Goal: Task Accomplishment & Management: Use online tool/utility

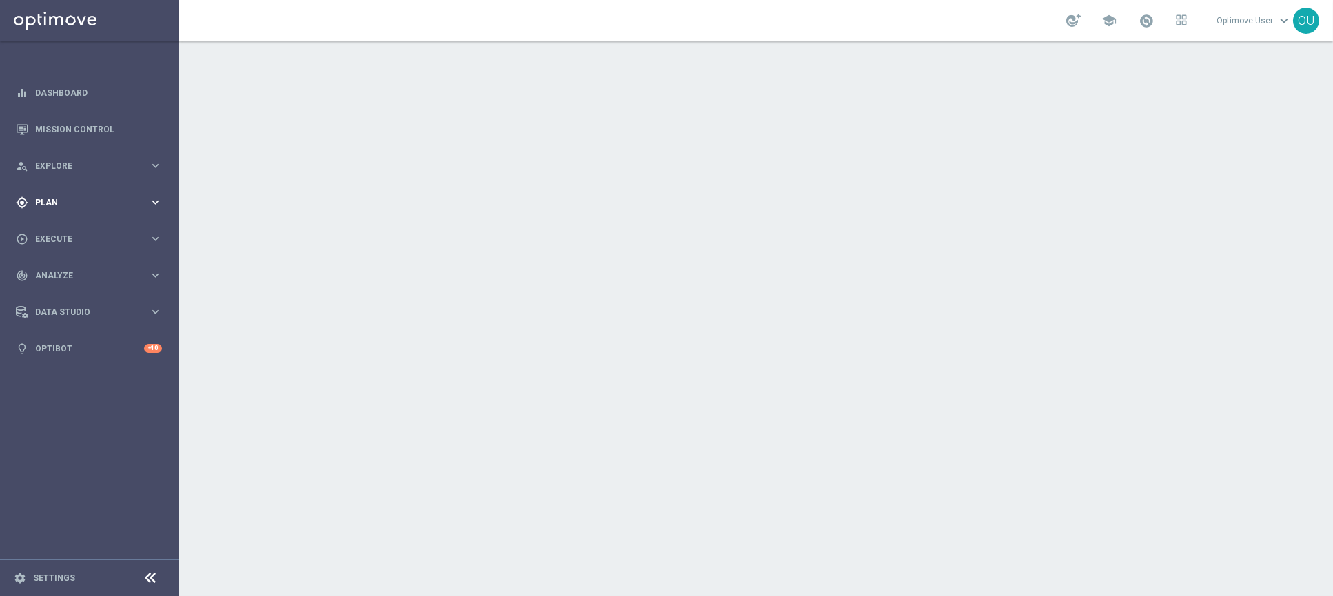
click at [142, 196] on div "gps_fixed Plan" at bounding box center [82, 202] width 133 height 12
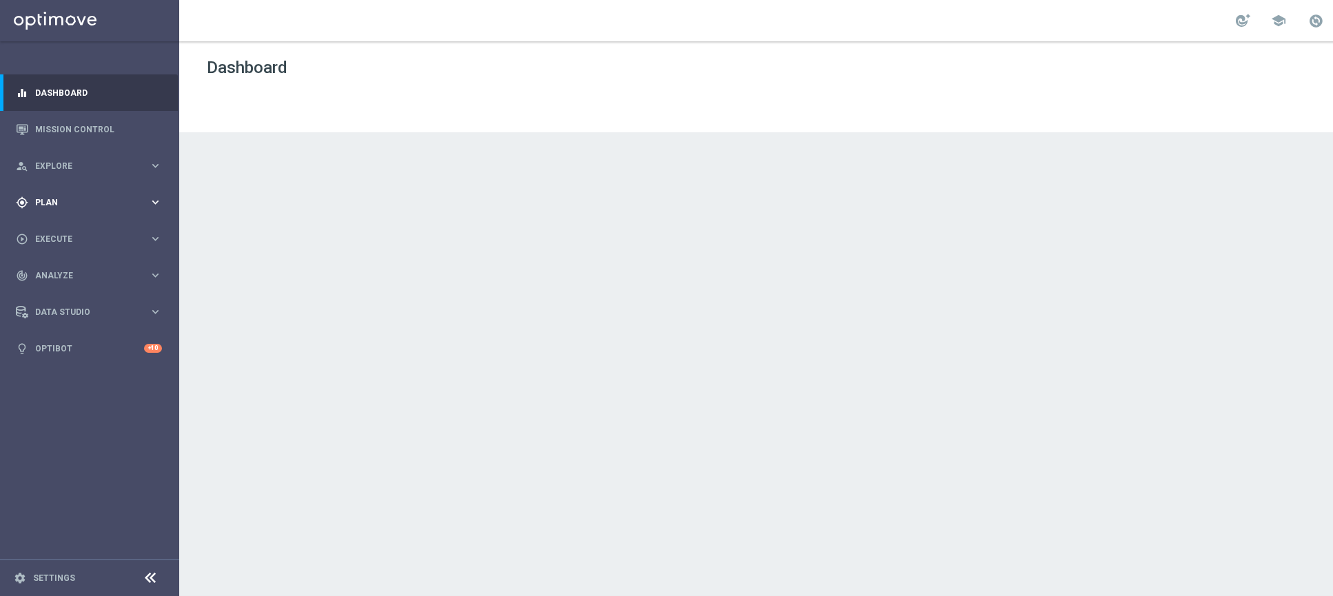
click at [76, 216] on div "gps_fixed Plan keyboard_arrow_right" at bounding box center [89, 202] width 178 height 37
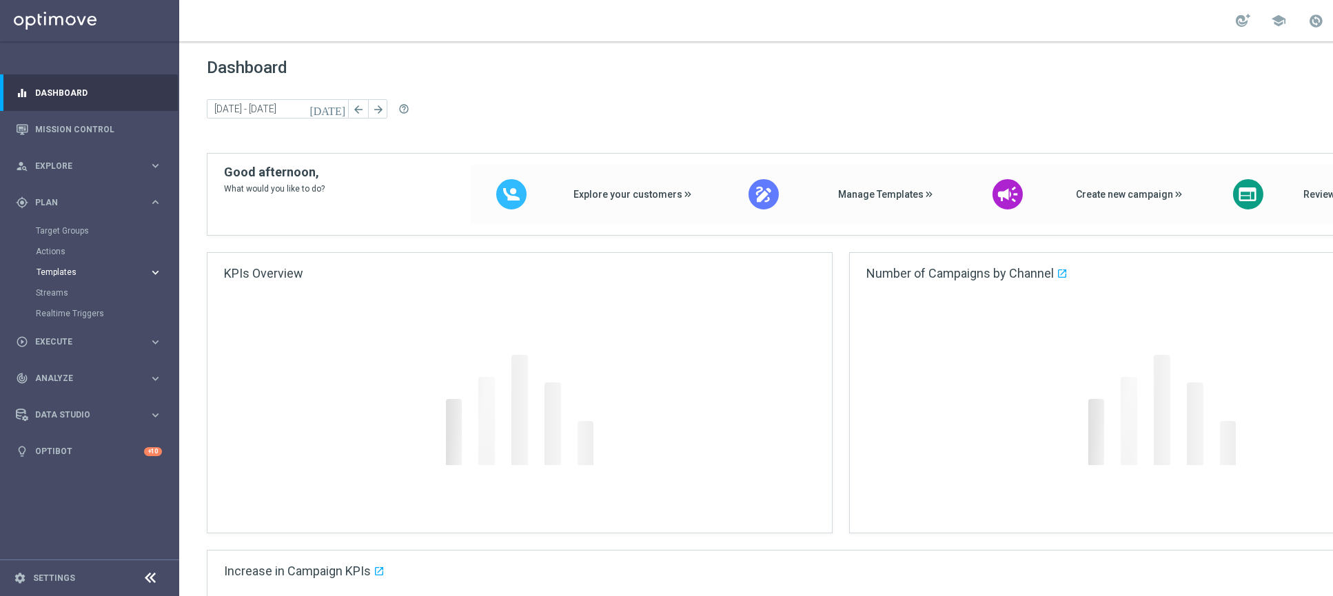
click at [65, 269] on span "Templates" at bounding box center [86, 272] width 99 height 8
click at [56, 297] on link "Optimail" at bounding box center [93, 292] width 101 height 11
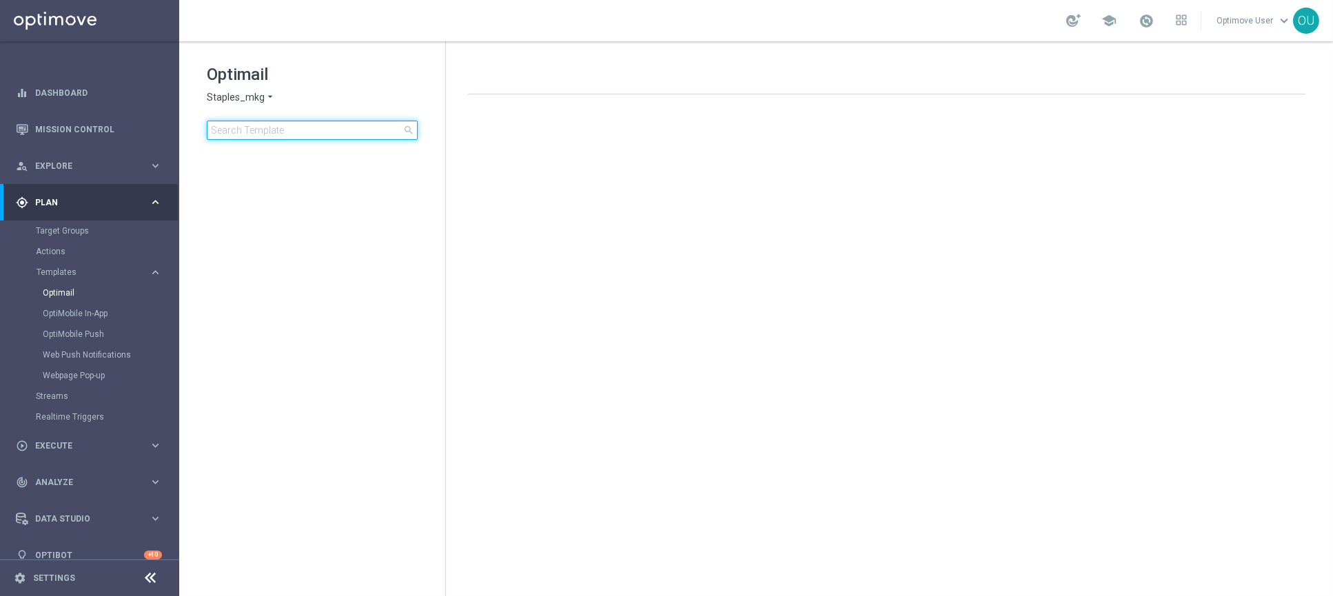
click at [314, 136] on input at bounding box center [312, 130] width 211 height 19
type input "35795"
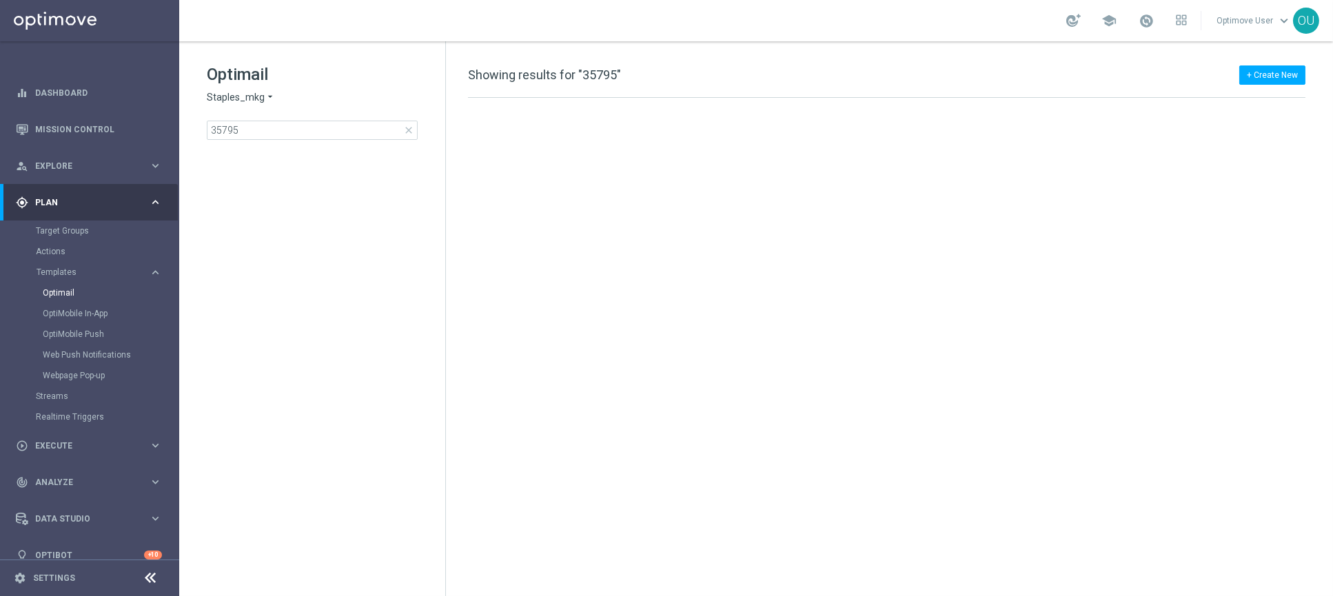
click at [236, 91] on span "Staples_mkg" at bounding box center [236, 97] width 58 height 13
click at [0, 0] on span "Staples_mkt_trn" at bounding box center [0, 0] width 0 height 0
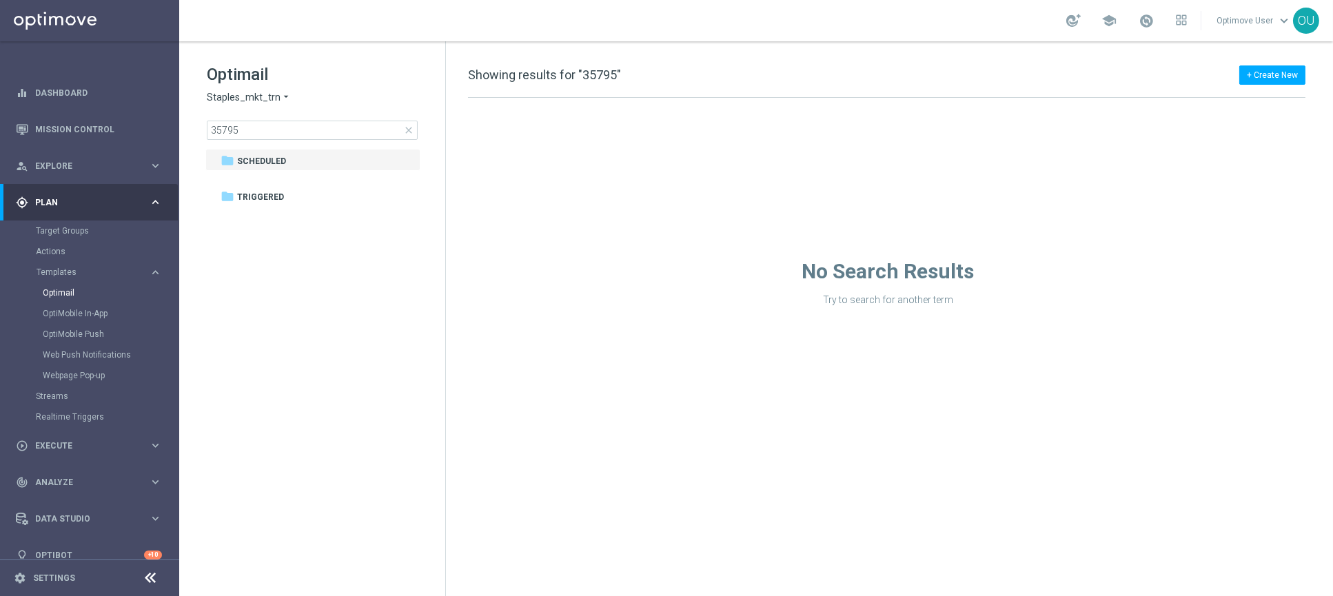
click at [258, 90] on div "Optimail Staples_mkt_trn arrow_drop_down × Staples_mkt_trn 35795 close" at bounding box center [326, 101] width 238 height 77
click at [245, 131] on input "35795" at bounding box center [312, 130] width 211 height 19
click at [257, 91] on span "Staples_mkt_trn" at bounding box center [244, 97] width 74 height 13
click at [0, 0] on span "Staples_mkg" at bounding box center [0, 0] width 0 height 0
click at [261, 99] on span "Staples_mkg" at bounding box center [236, 97] width 58 height 13
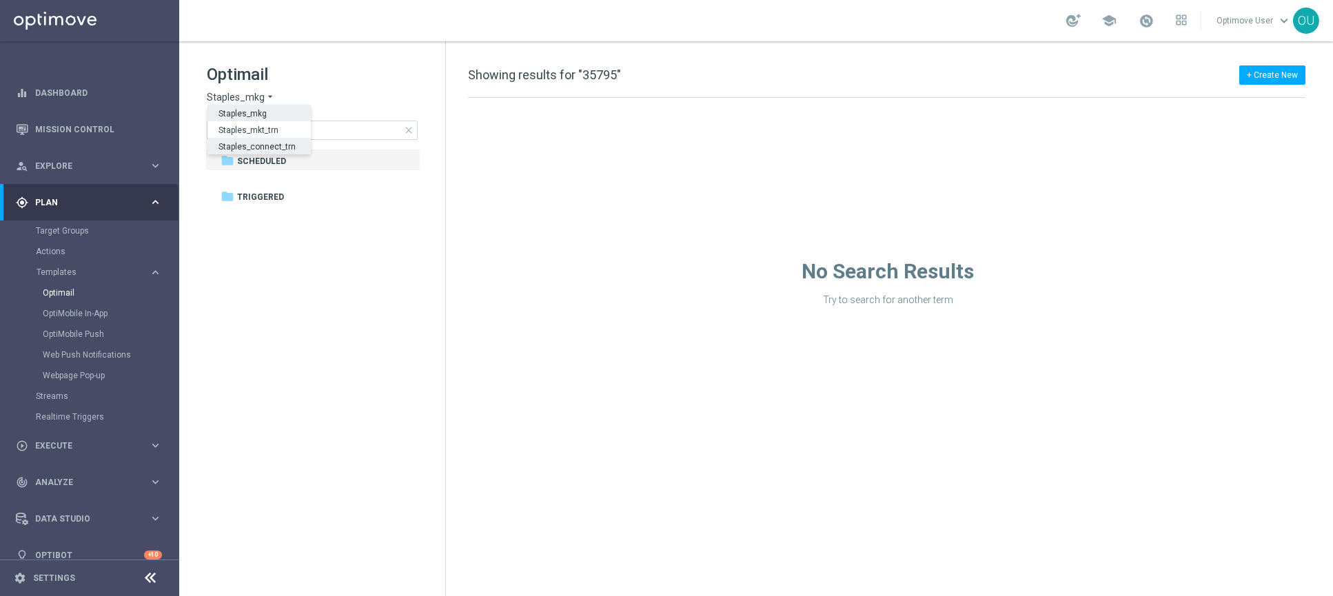
click at [0, 0] on span "Staples_connect_trn" at bounding box center [0, 0] width 0 height 0
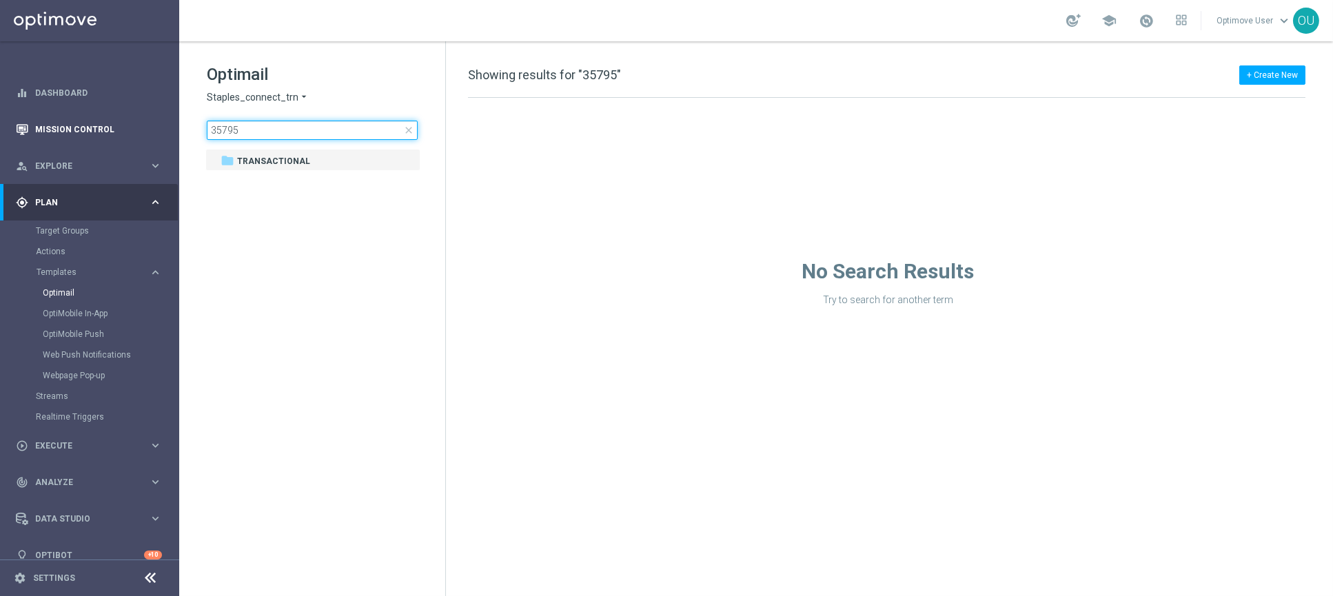
drag, startPoint x: 247, startPoint y: 124, endPoint x: 174, endPoint y: 121, distance: 73.8
click at [174, 121] on main "equalizer Dashboard Mission Control" at bounding box center [666, 298] width 1333 height 596
type input "35795"
click at [278, 96] on span "Staples_connect_trn" at bounding box center [253, 97] width 92 height 13
click at [0, 0] on span "Staples_mkt_trn" at bounding box center [0, 0] width 0 height 0
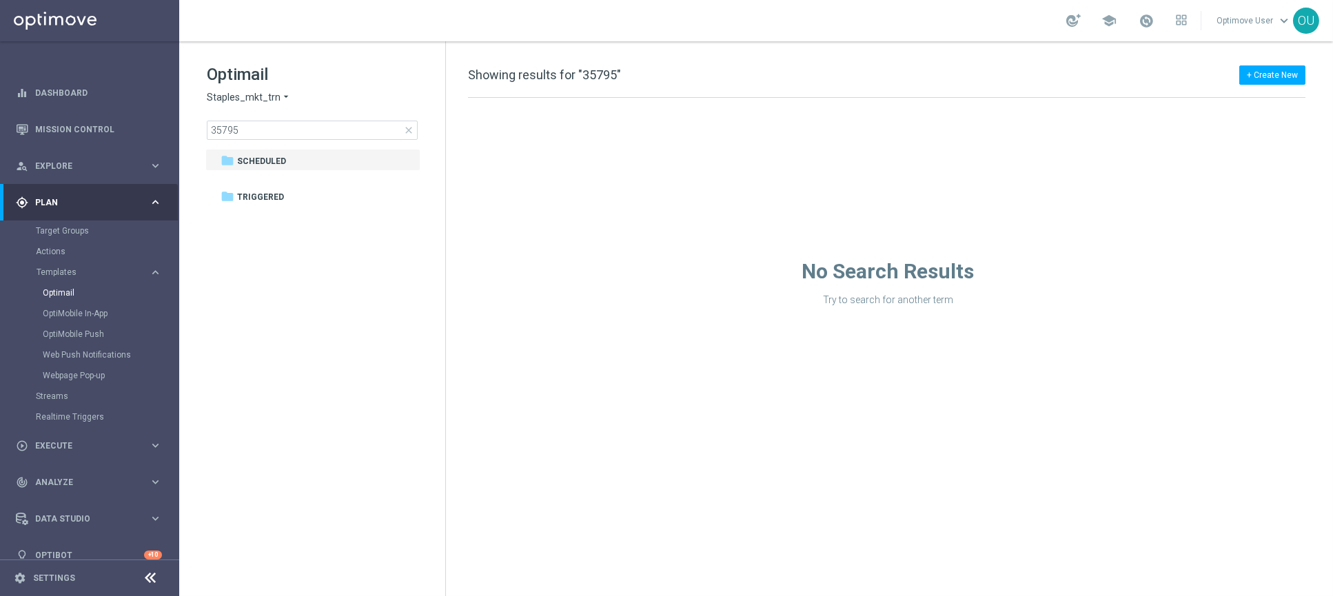
click at [254, 96] on span "Staples_mkt_trn" at bounding box center [244, 97] width 74 height 13
click at [0, 0] on span "Staples_mkg" at bounding box center [0, 0] width 0 height 0
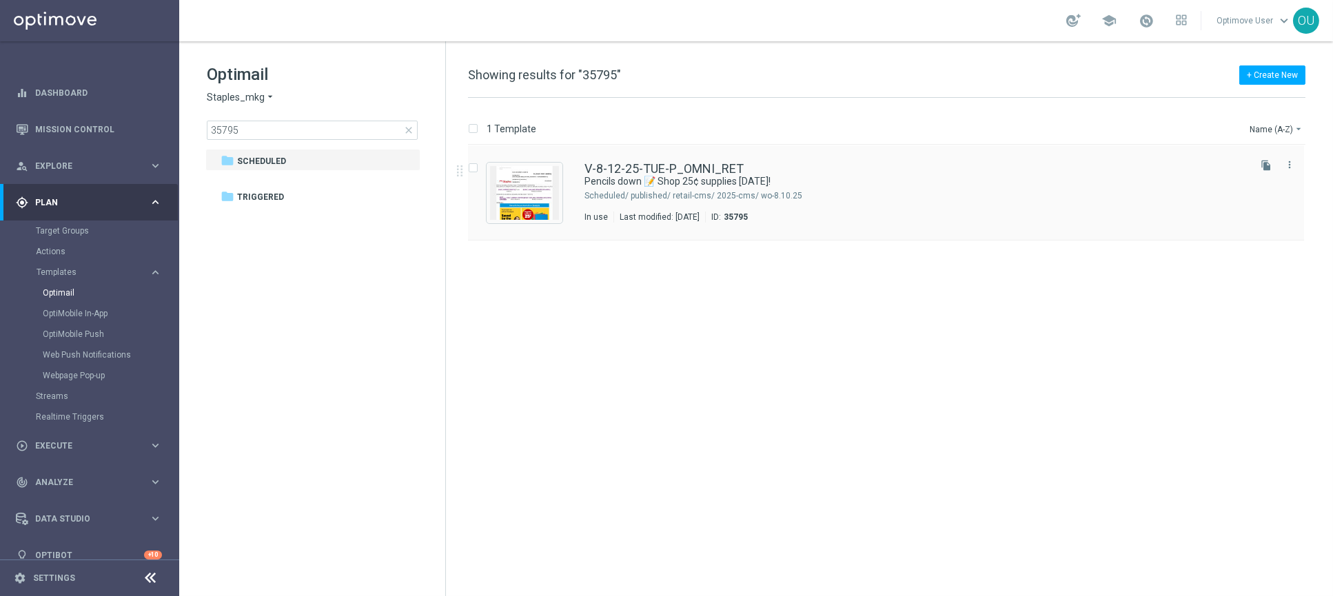
click at [1267, 165] on icon "file_copy" at bounding box center [1266, 165] width 11 height 11
click at [513, 180] on img "Press SPACE to select this row." at bounding box center [524, 193] width 69 height 54
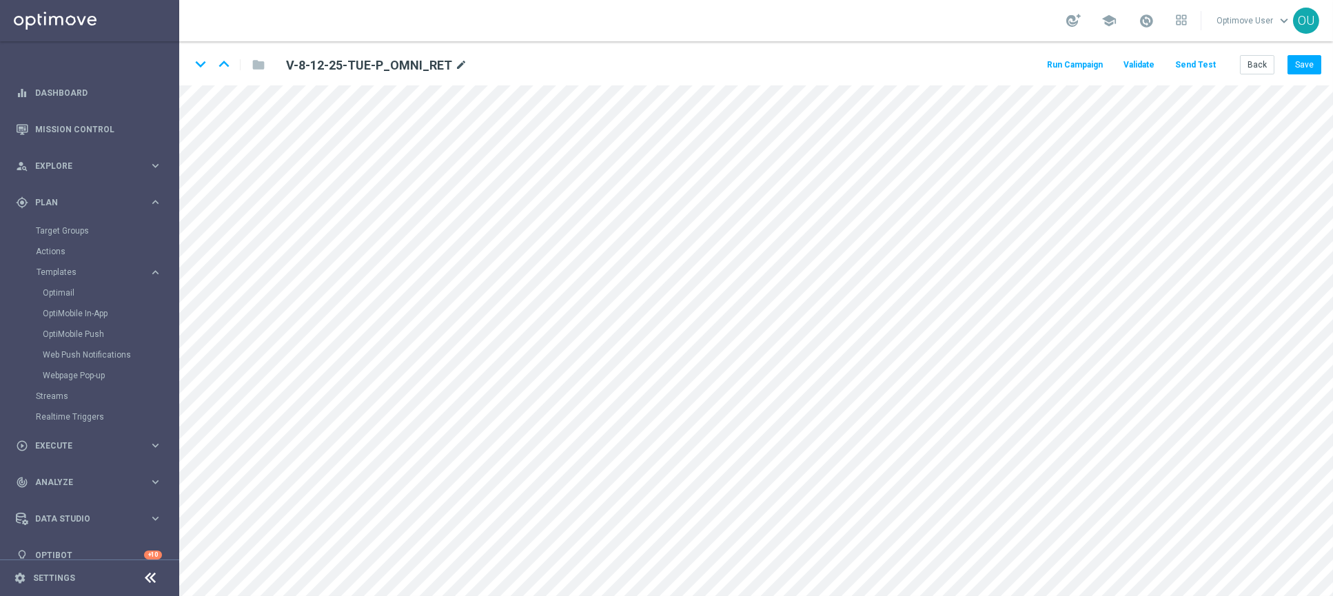
click at [460, 64] on icon "mode_edit" at bounding box center [461, 65] width 12 height 17
click at [1263, 62] on button "Back" at bounding box center [1257, 64] width 34 height 19
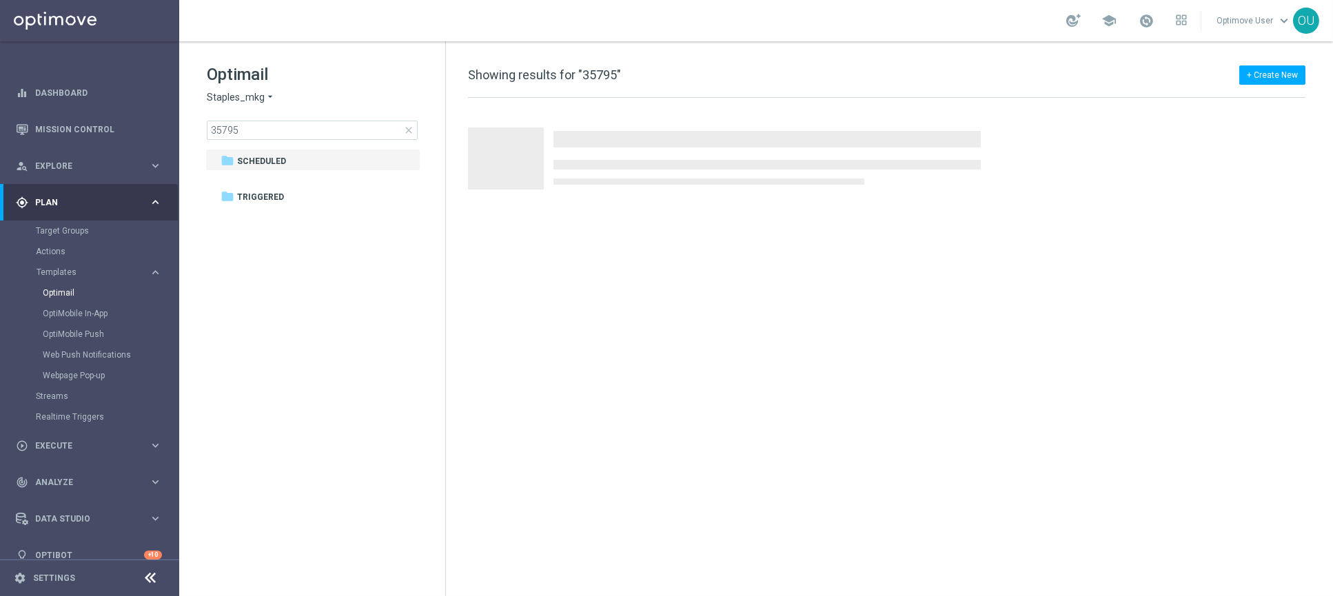
click at [410, 130] on span "close" at bounding box center [408, 130] width 11 height 11
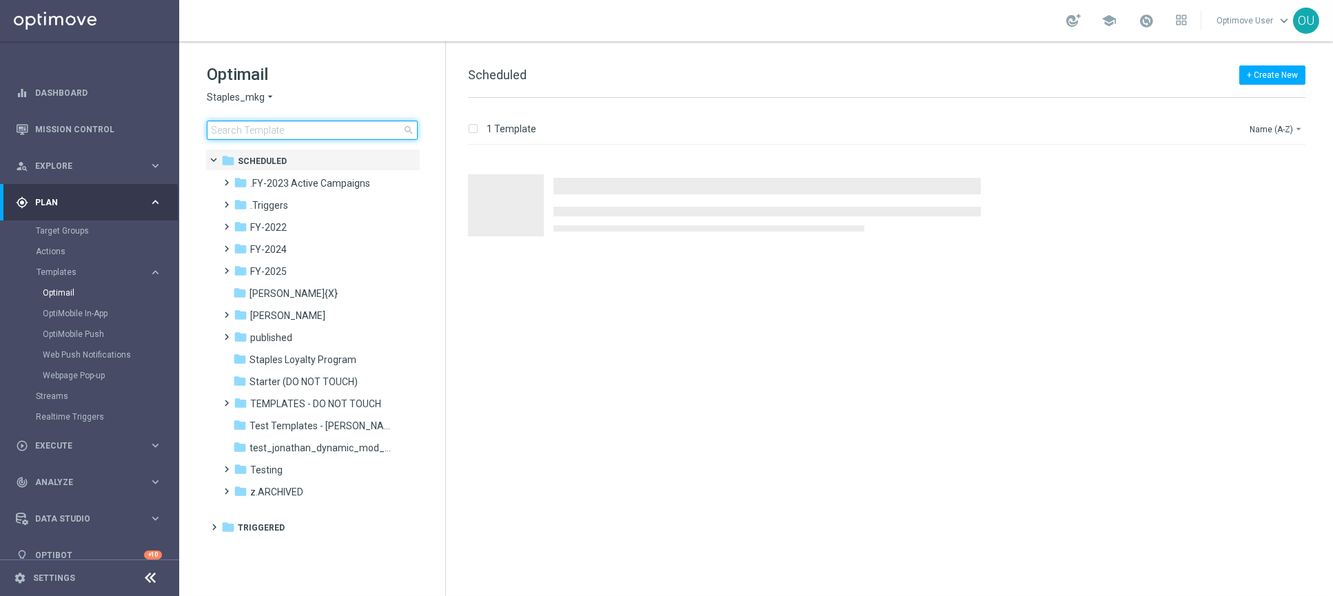
click at [303, 134] on input at bounding box center [312, 130] width 211 height 19
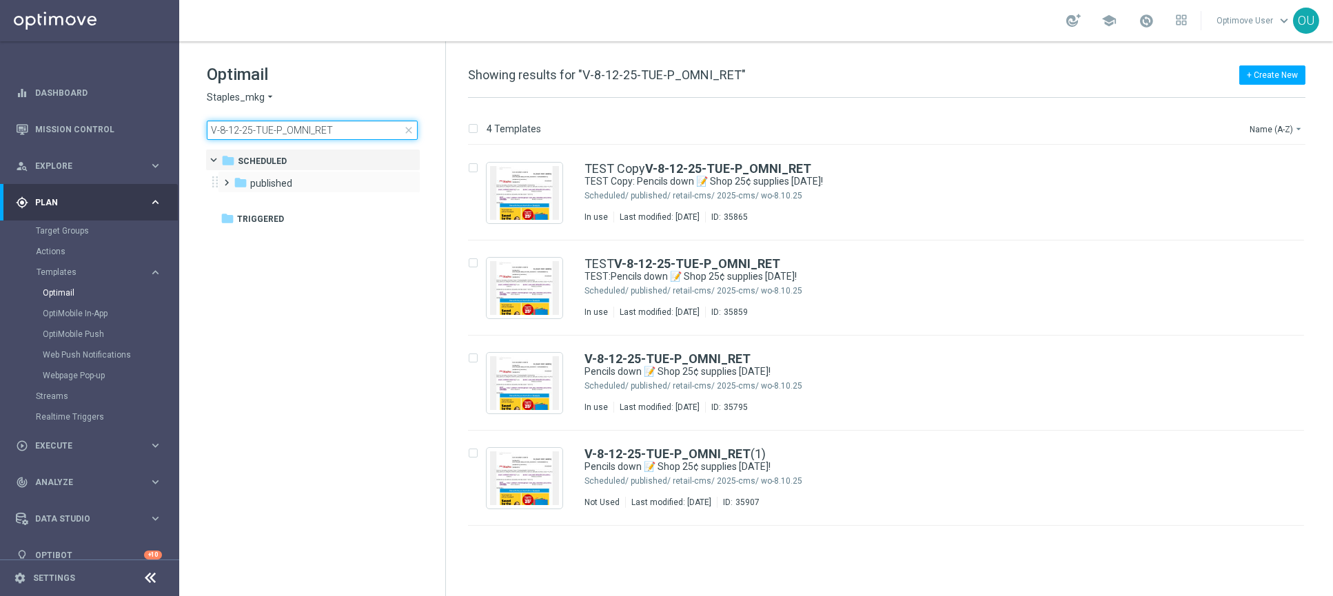
type input "V-8-12-25-TUE-P_OMNI_RET"
click at [227, 179] on span at bounding box center [224, 177] width 6 height 6
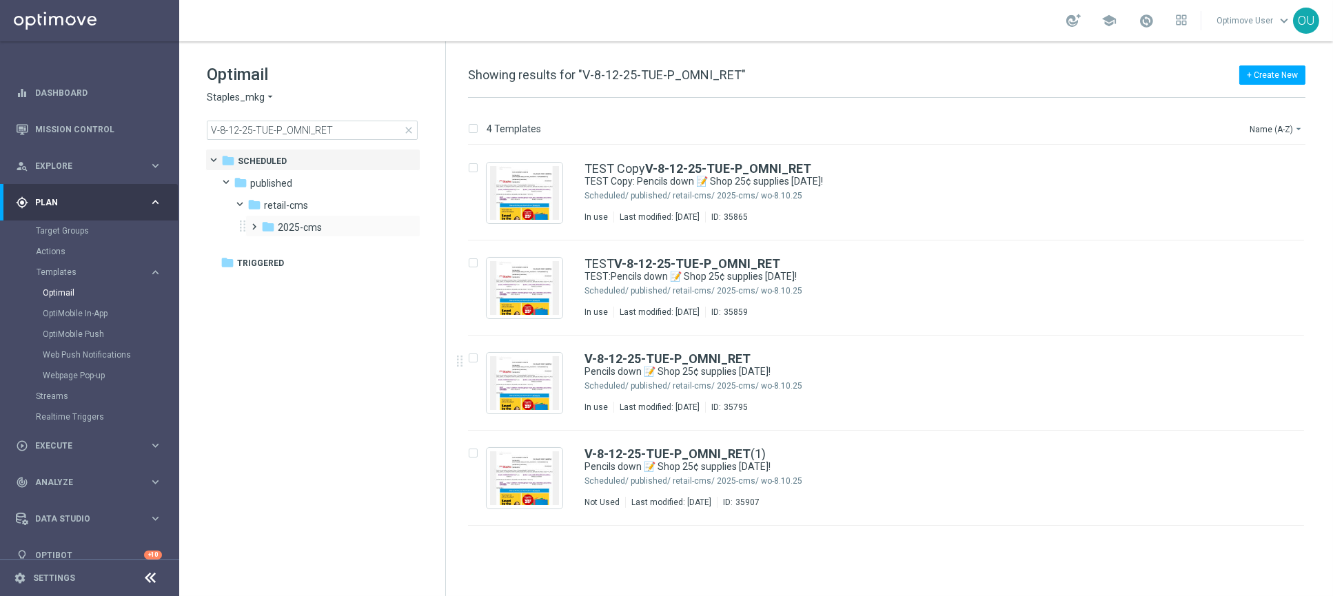
click at [252, 223] on span at bounding box center [252, 221] width 6 height 6
click at [272, 247] on tree-node-expander at bounding box center [269, 248] width 12 height 12
click at [506, 376] on img "Press SPACE to select this row." at bounding box center [524, 383] width 69 height 54
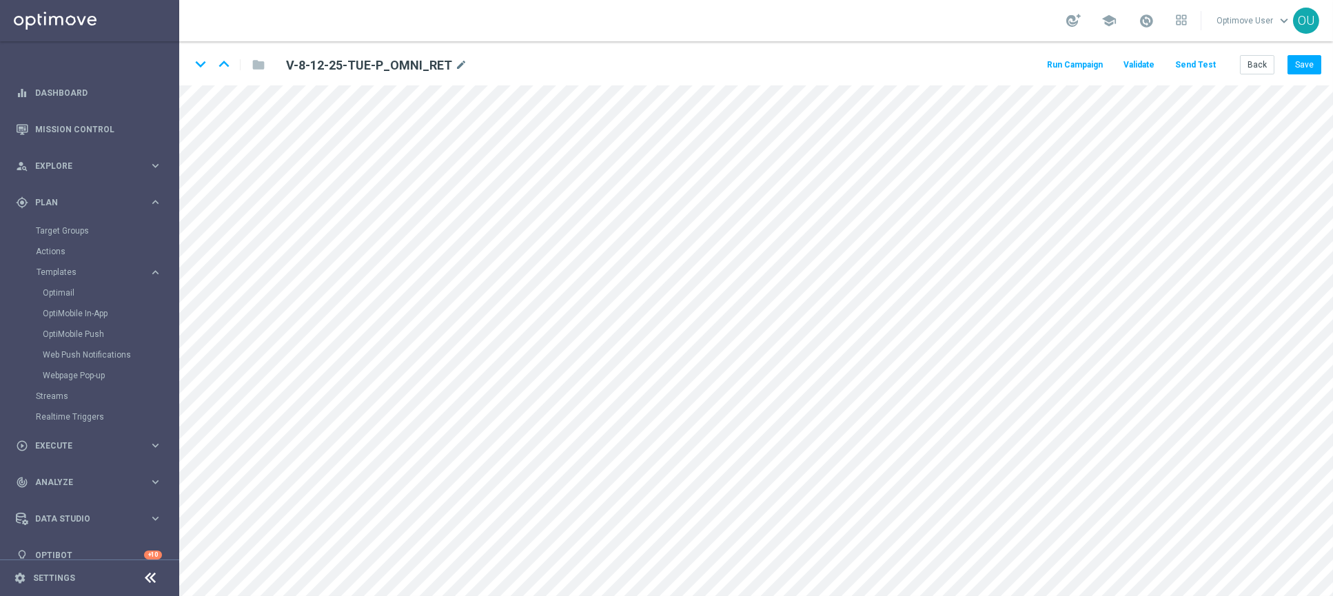
click at [1214, 59] on button "Send Test" at bounding box center [1195, 65] width 45 height 19
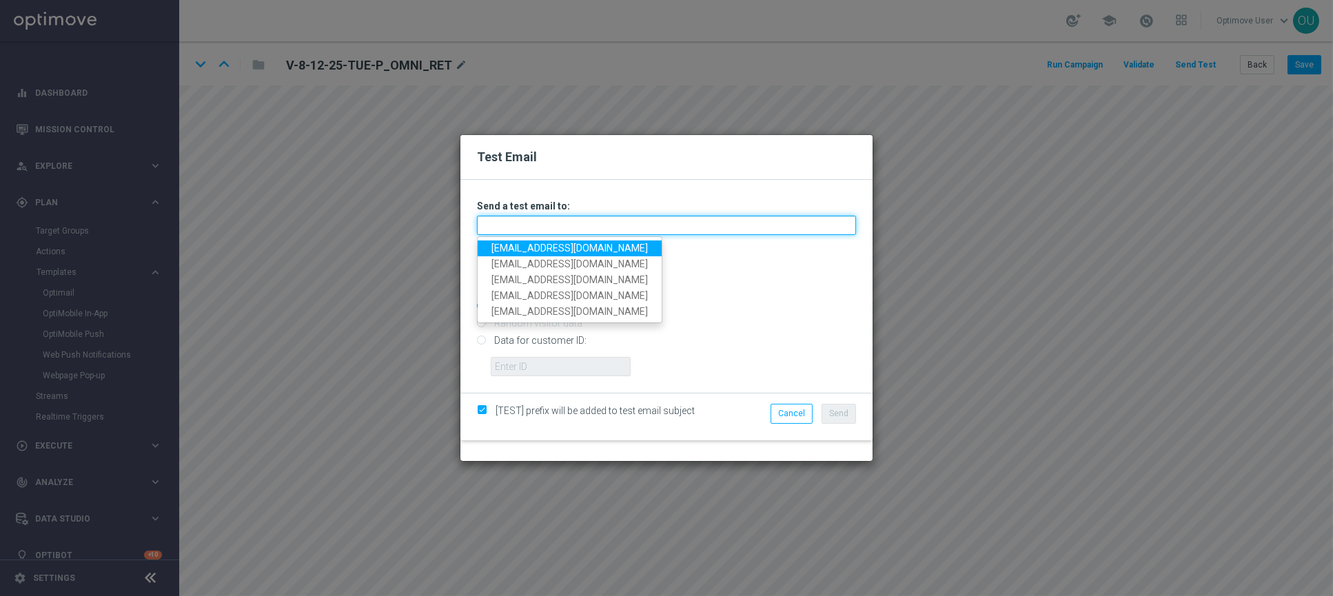
click at [667, 221] on input "text" at bounding box center [666, 225] width 379 height 19
type input "[EMAIL_ADDRESS][DOMAIN_NAME]"
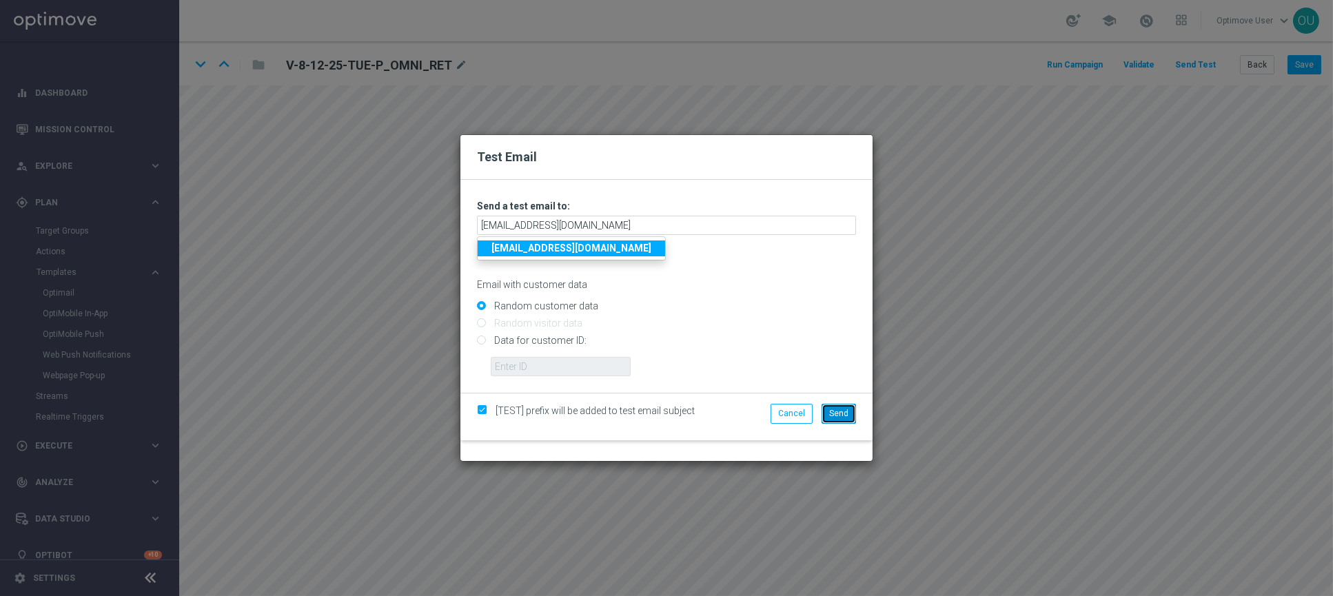
click at [834, 405] on button "Send" at bounding box center [839, 413] width 34 height 19
